Goal: Information Seeking & Learning: Learn about a topic

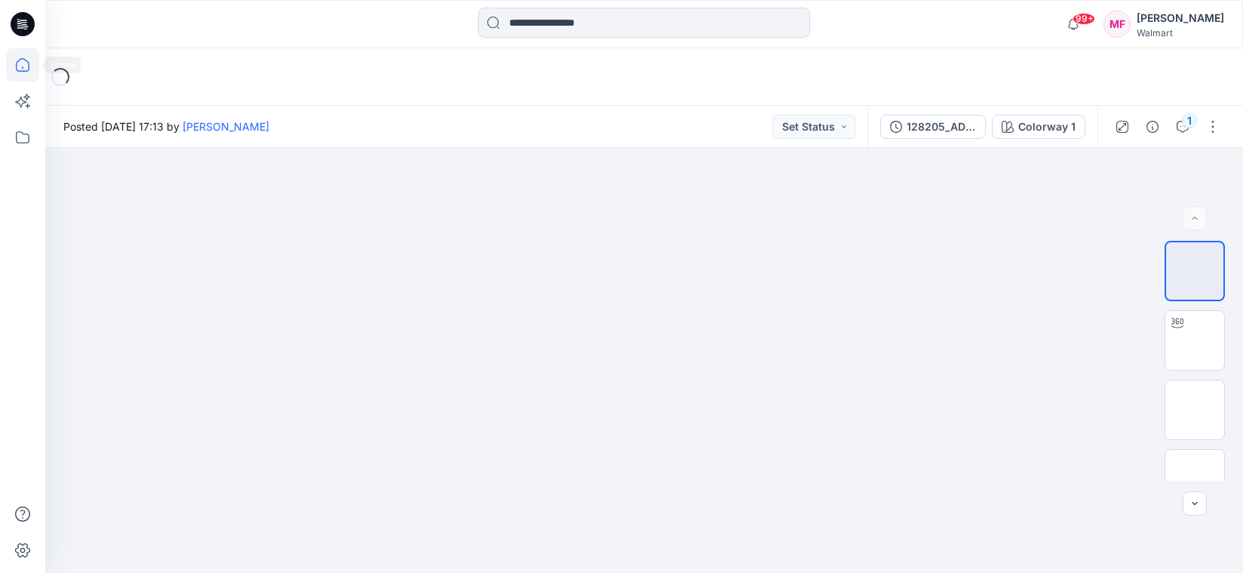
click at [13, 61] on icon at bounding box center [22, 64] width 33 height 33
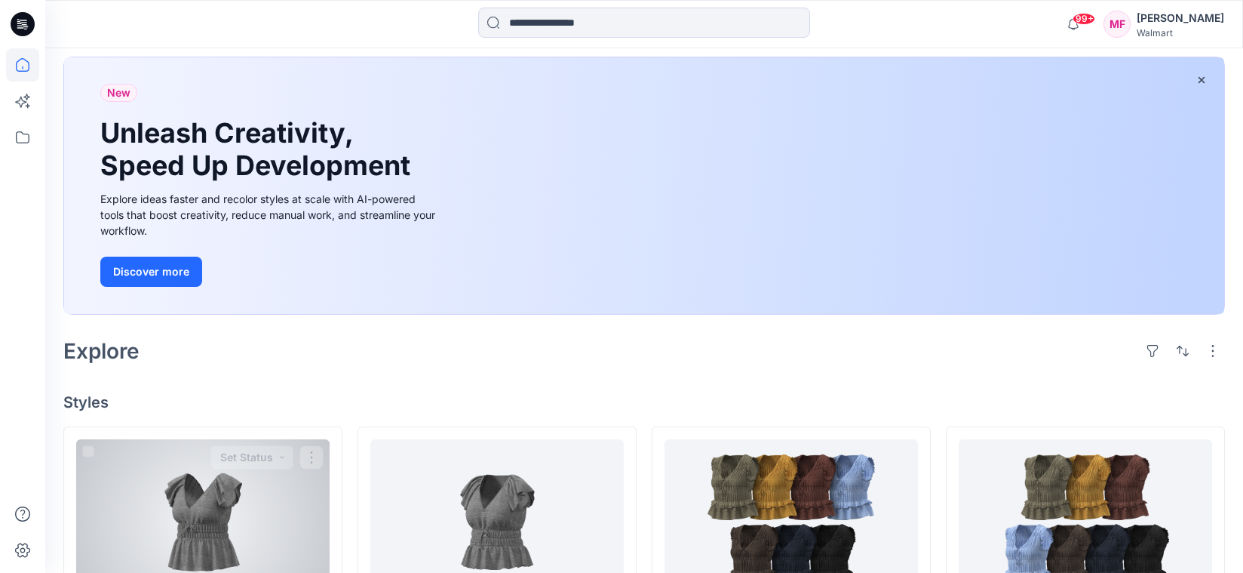
scroll to position [227, 0]
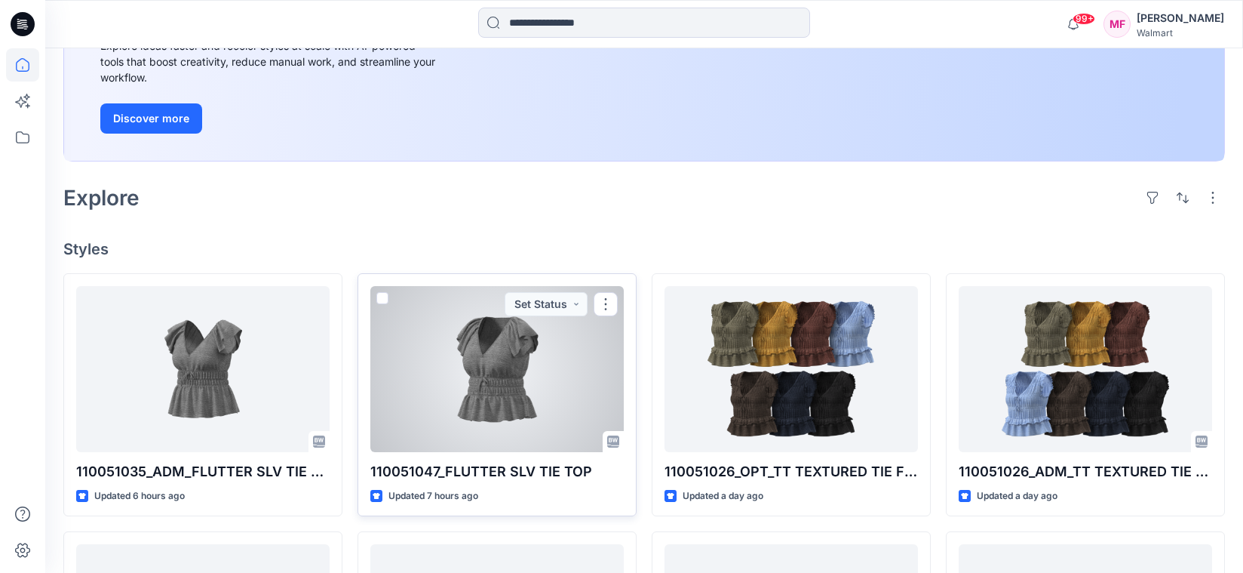
click at [458, 401] on div at bounding box center [496, 369] width 253 height 166
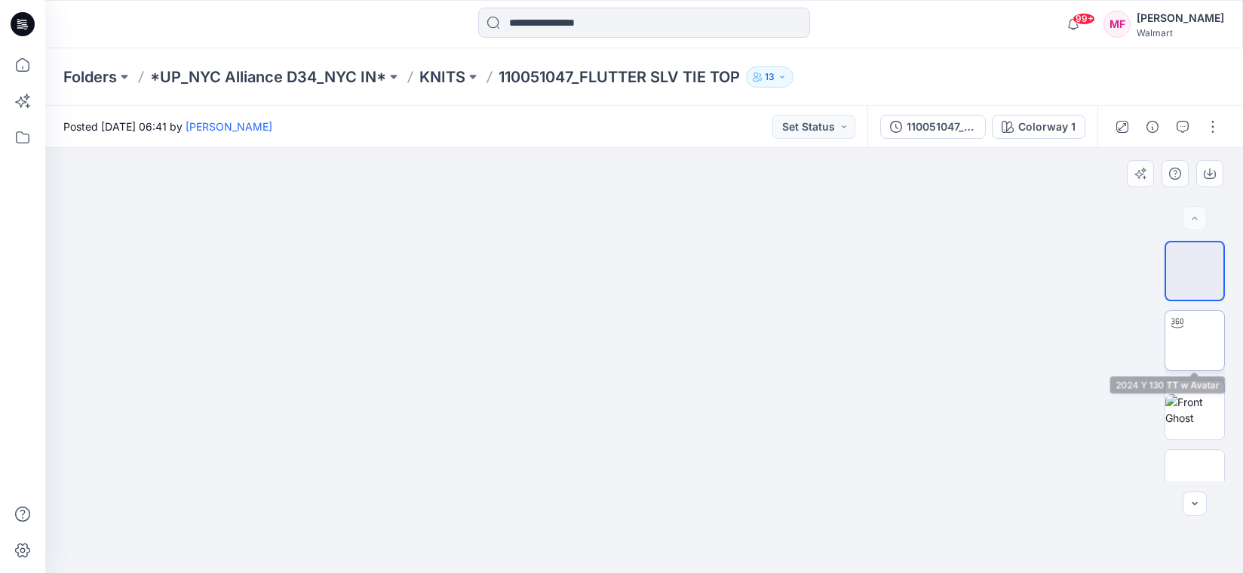
click at [1195, 340] on img at bounding box center [1195, 340] width 0 height 0
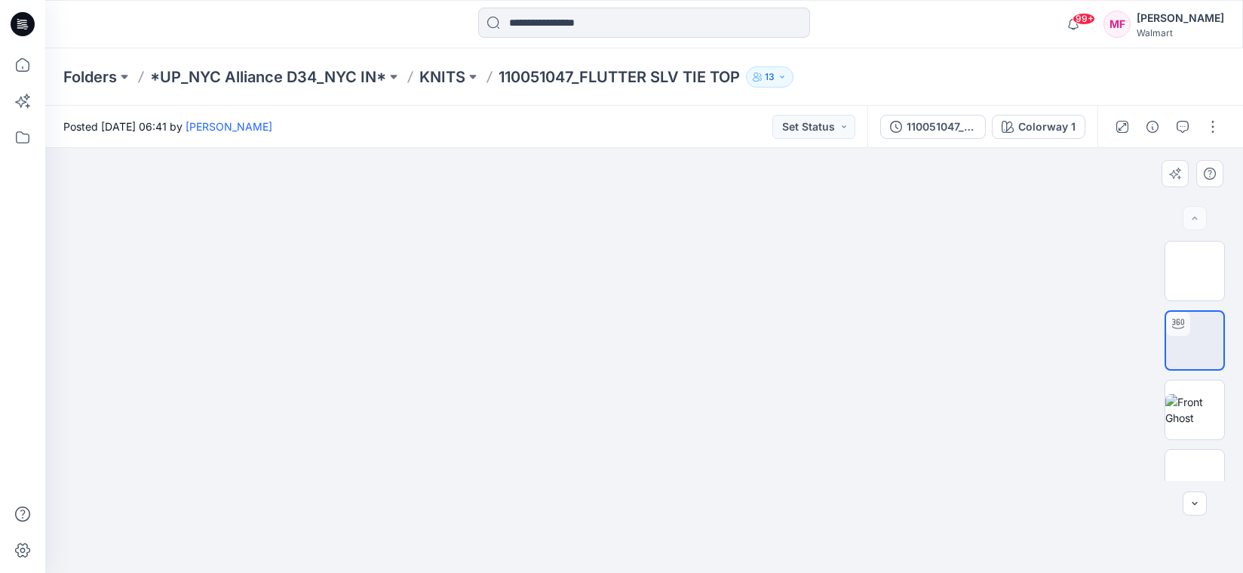
drag, startPoint x: 667, startPoint y: 391, endPoint x: 644, endPoint y: 342, distance: 53.3
drag, startPoint x: 673, startPoint y: 481, endPoint x: 663, endPoint y: 451, distance: 31.0
click at [663, 451] on div at bounding box center [644, 360] width 1198 height 425
click at [950, 118] on div "110051047_FLUTTER SLV TIE TOP_0924" at bounding box center [941, 126] width 69 height 17
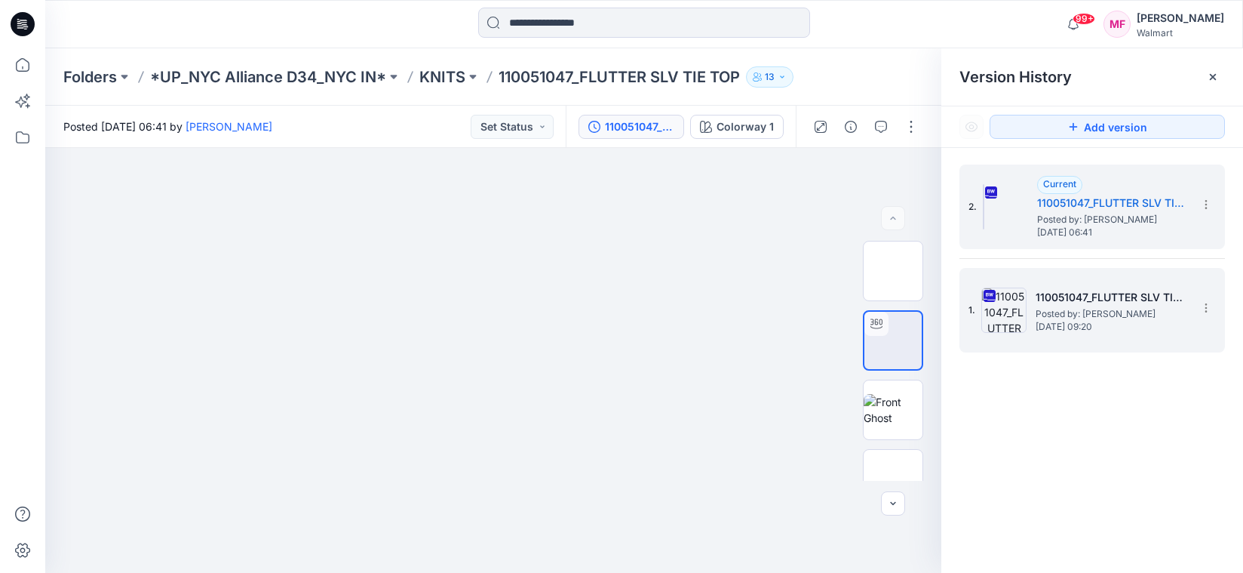
click at [1052, 329] on span "Monday, September 22, 2025 09:20" at bounding box center [1111, 326] width 151 height 11
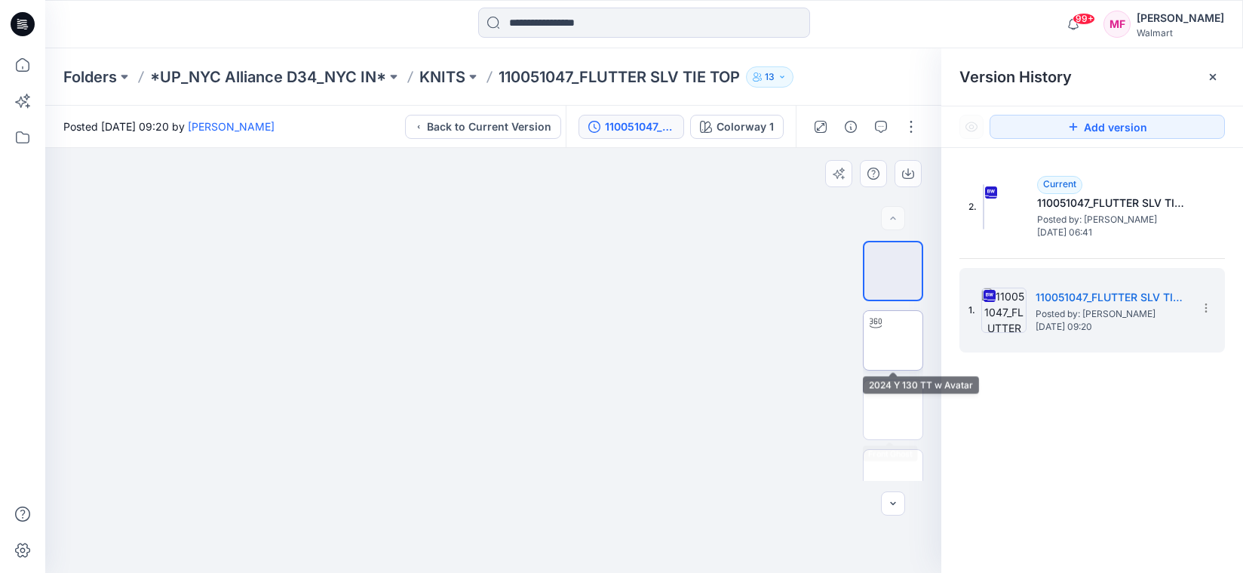
click at [893, 340] on img at bounding box center [893, 340] width 0 height 0
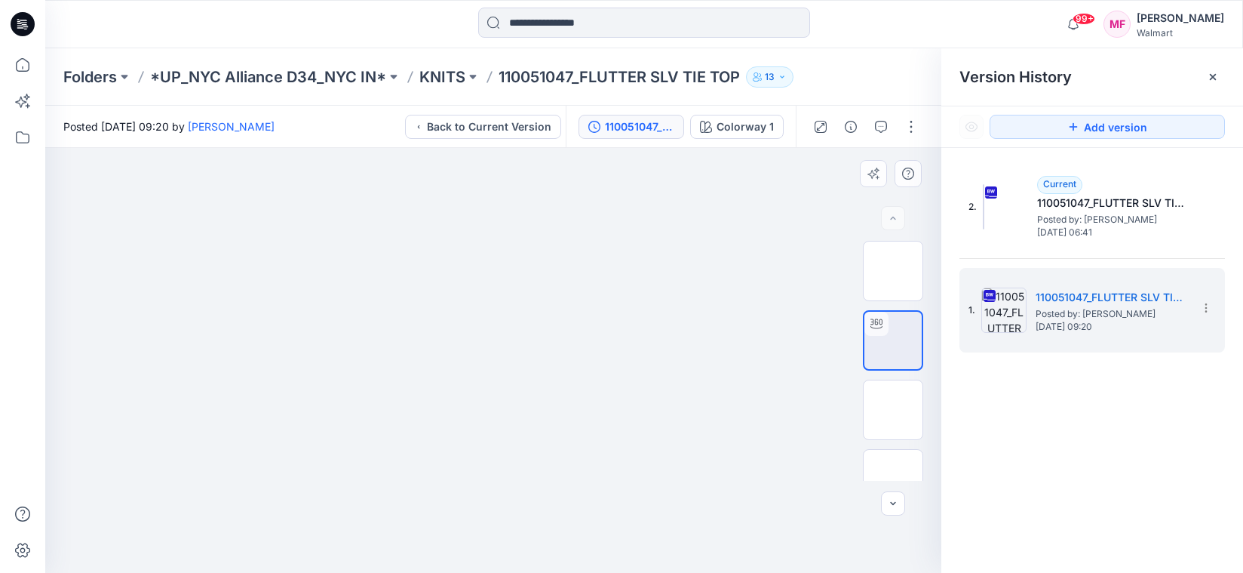
drag, startPoint x: 525, startPoint y: 441, endPoint x: 533, endPoint y: 404, distance: 37.7
click at [533, 404] on div at bounding box center [493, 360] width 896 height 425
drag, startPoint x: 505, startPoint y: 415, endPoint x: 502, endPoint y: 318, distance: 96.6
click at [502, 94] on img at bounding box center [492, 94] width 479 height 0
drag, startPoint x: 545, startPoint y: 175, endPoint x: 543, endPoint y: 305, distance: 129.8
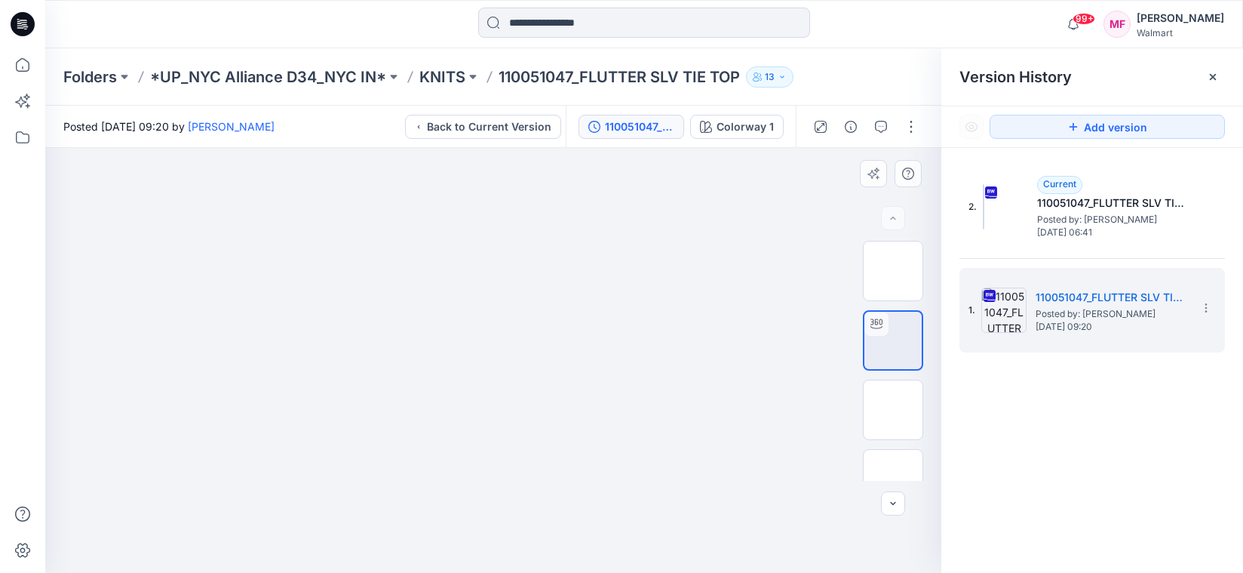
click at [893, 410] on img at bounding box center [893, 410] width 0 height 0
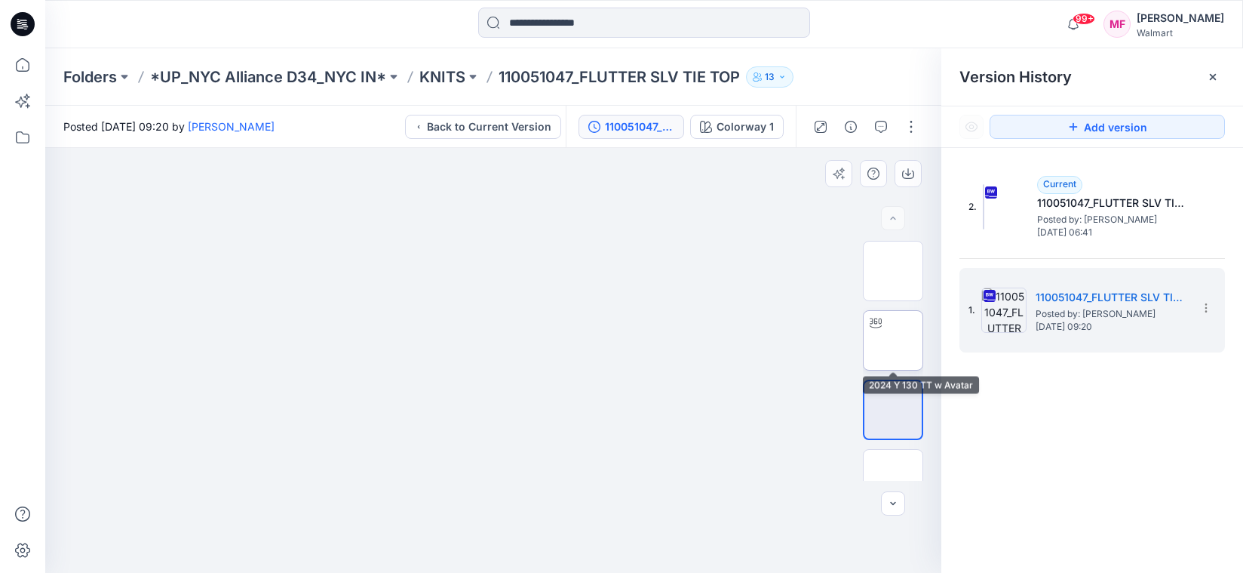
click at [893, 340] on img at bounding box center [893, 340] width 0 height 0
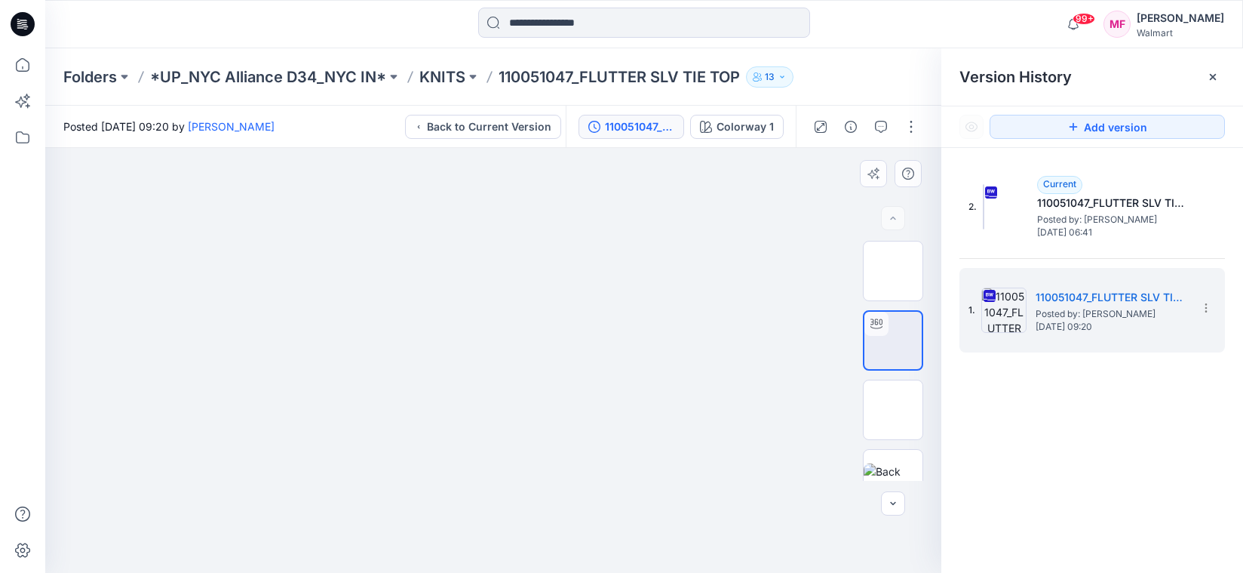
drag, startPoint x: 557, startPoint y: 423, endPoint x: 376, endPoint y: 376, distance: 186.3
click at [376, 376] on div at bounding box center [493, 360] width 896 height 425
drag, startPoint x: 455, startPoint y: 274, endPoint x: 444, endPoint y: 282, distance: 14.0
click at [444, 282] on img at bounding box center [482, 147] width 1295 height 852
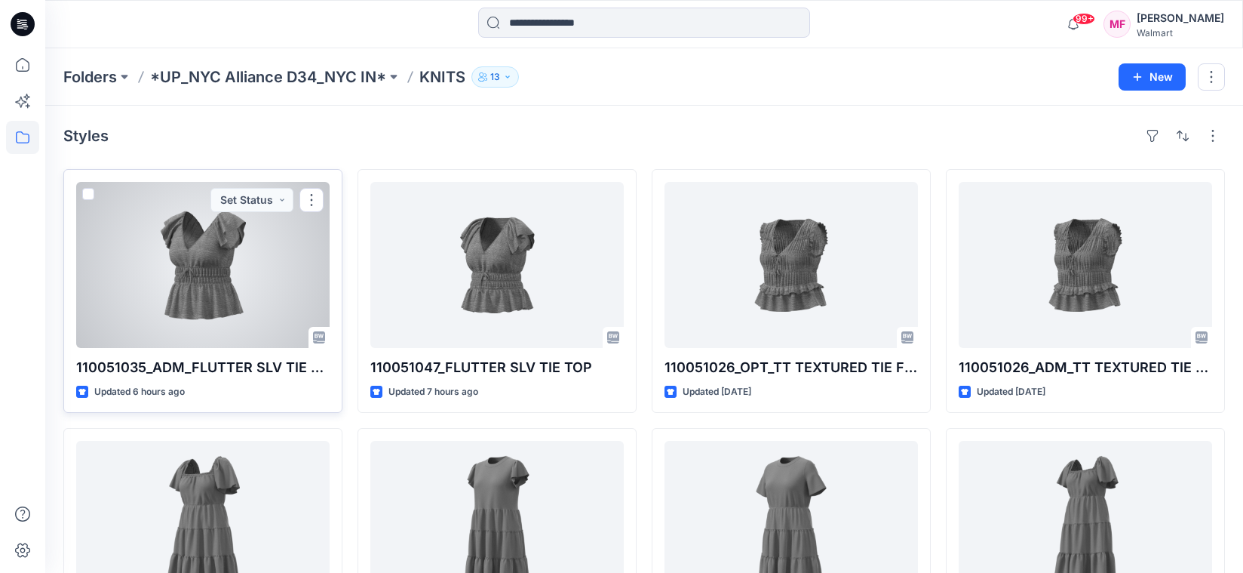
click at [202, 275] on div at bounding box center [202, 265] width 253 height 166
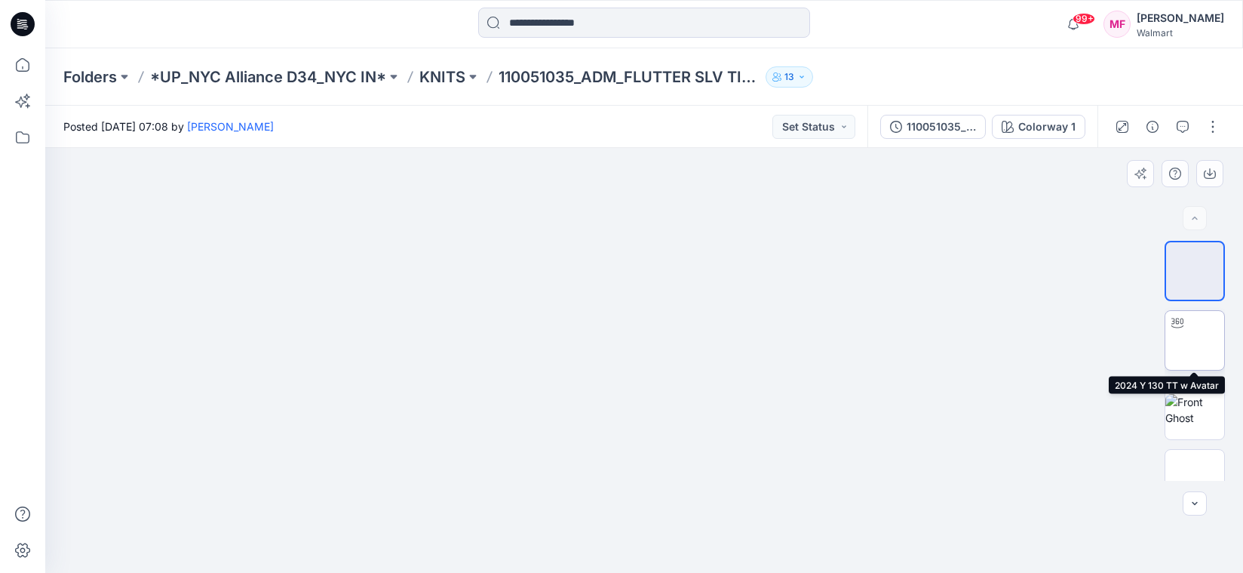
click at [1195, 340] on img at bounding box center [1195, 340] width 0 height 0
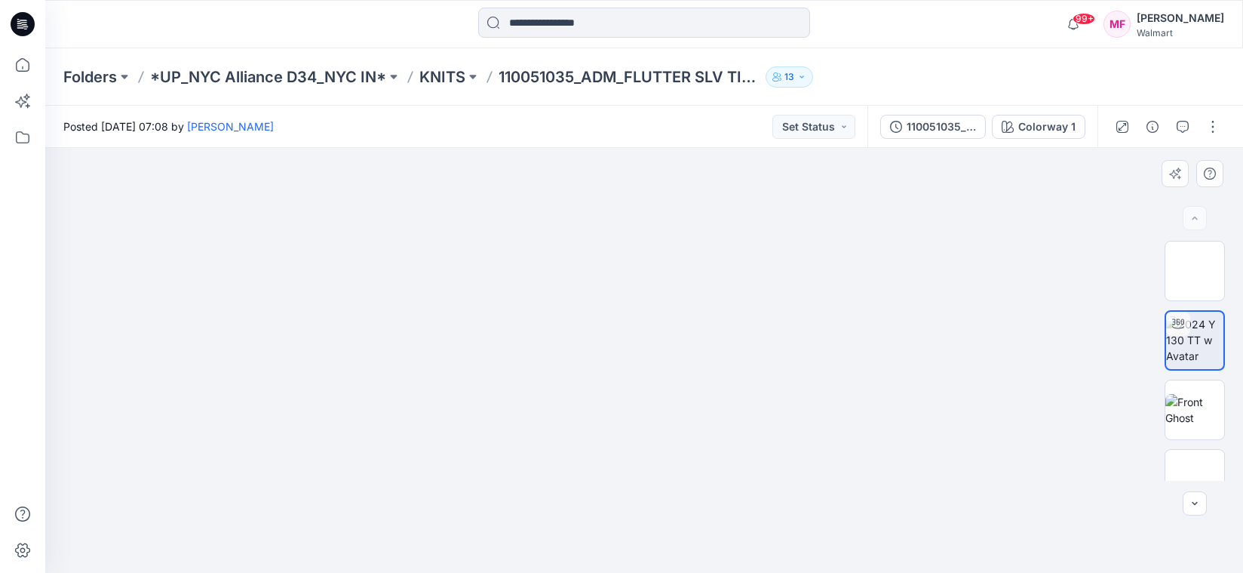
drag, startPoint x: 656, startPoint y: 416, endPoint x: 650, endPoint y: 410, distance: 8.6
click at [650, 410] on div at bounding box center [644, 360] width 1198 height 425
